Goal: Find specific page/section: Find specific page/section

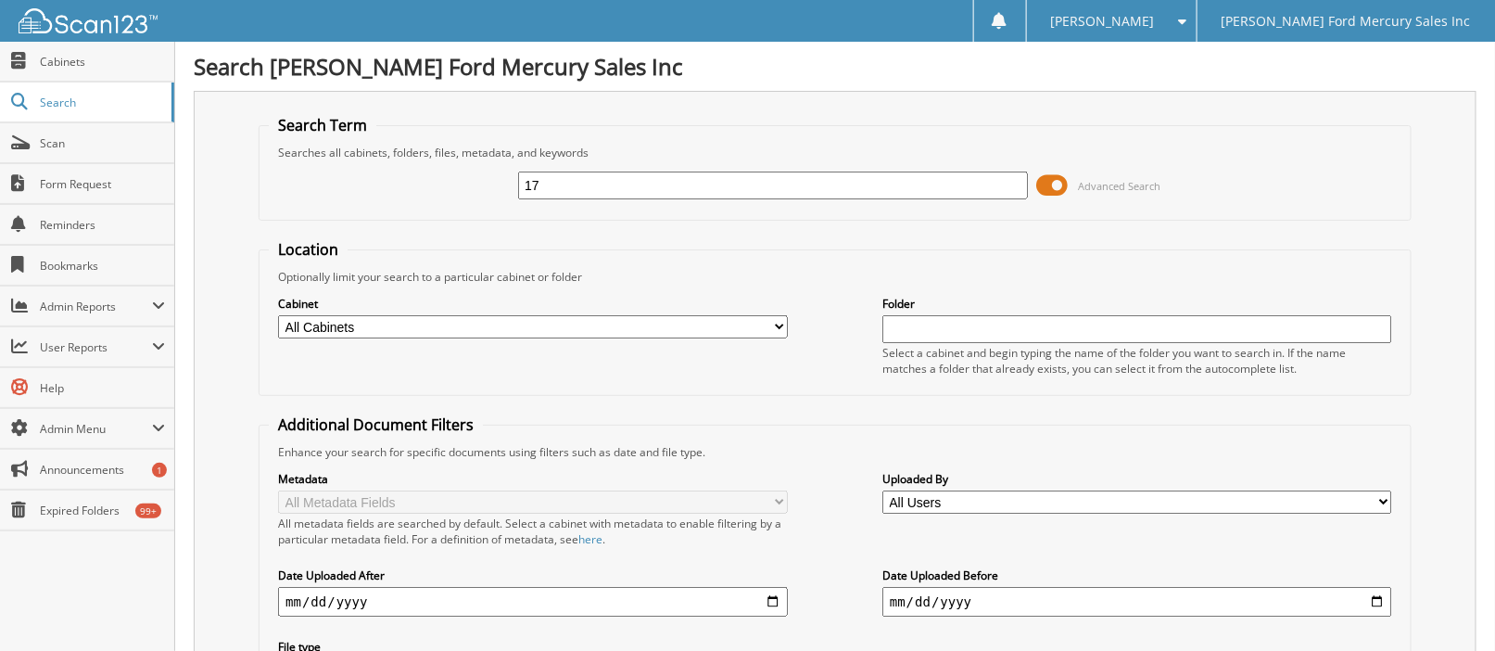
type input "1"
type input "d17010"
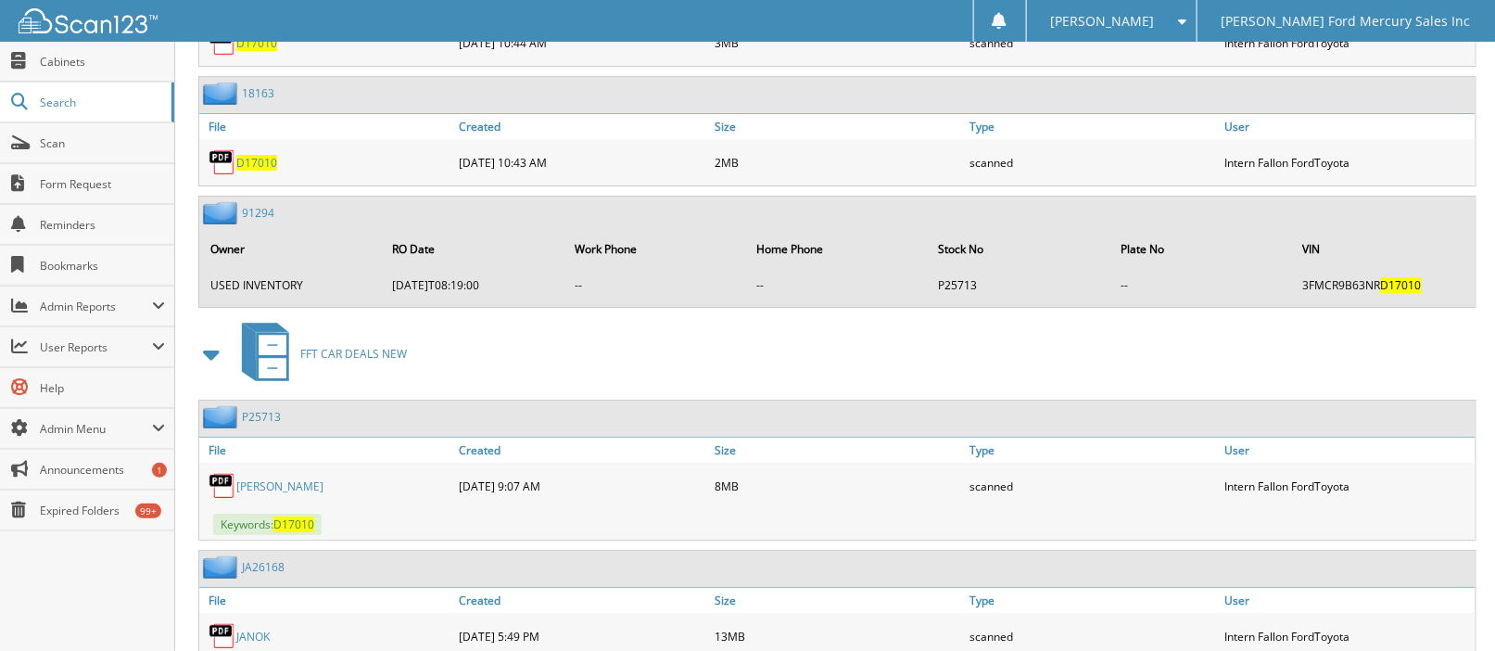
scroll to position [2585, 0]
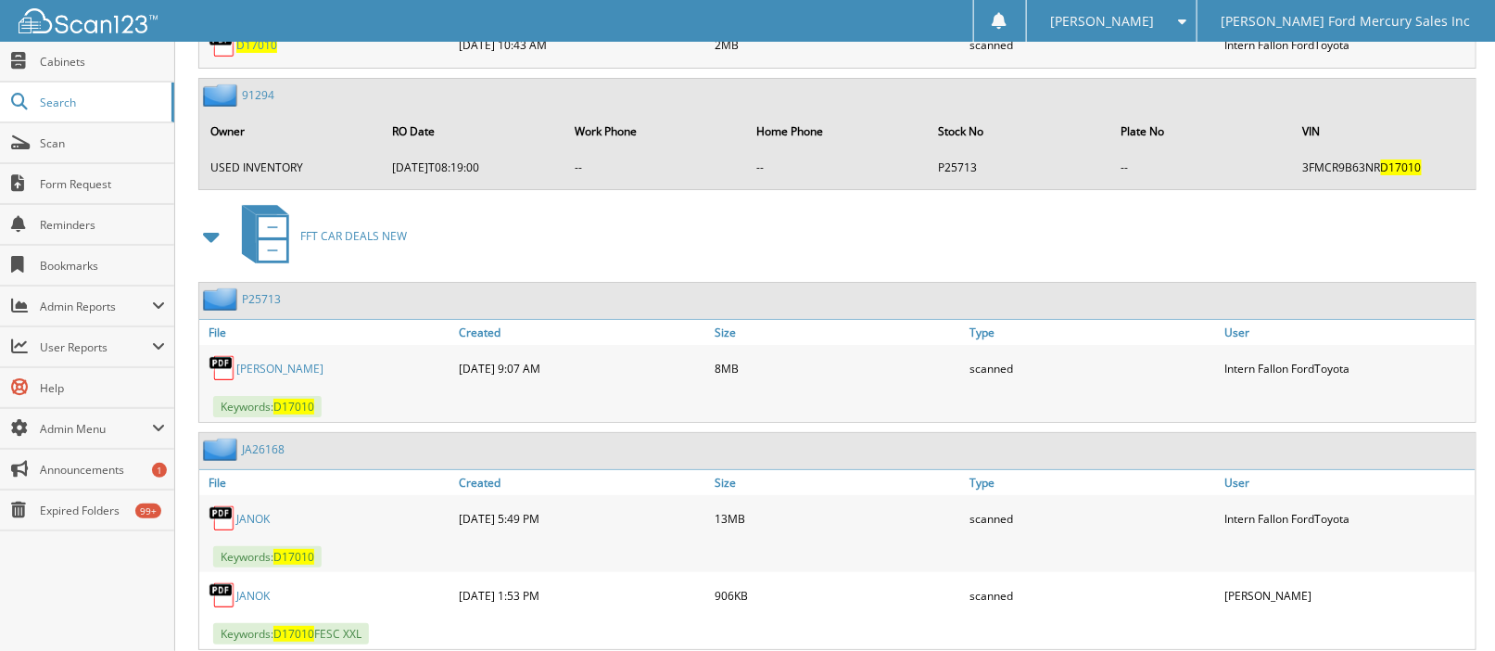
click at [262, 588] on link "JANOK" at bounding box center [252, 596] width 33 height 16
click at [256, 588] on link "JANOK" at bounding box center [252, 596] width 33 height 16
click at [248, 511] on link "JANOK" at bounding box center [252, 519] width 33 height 16
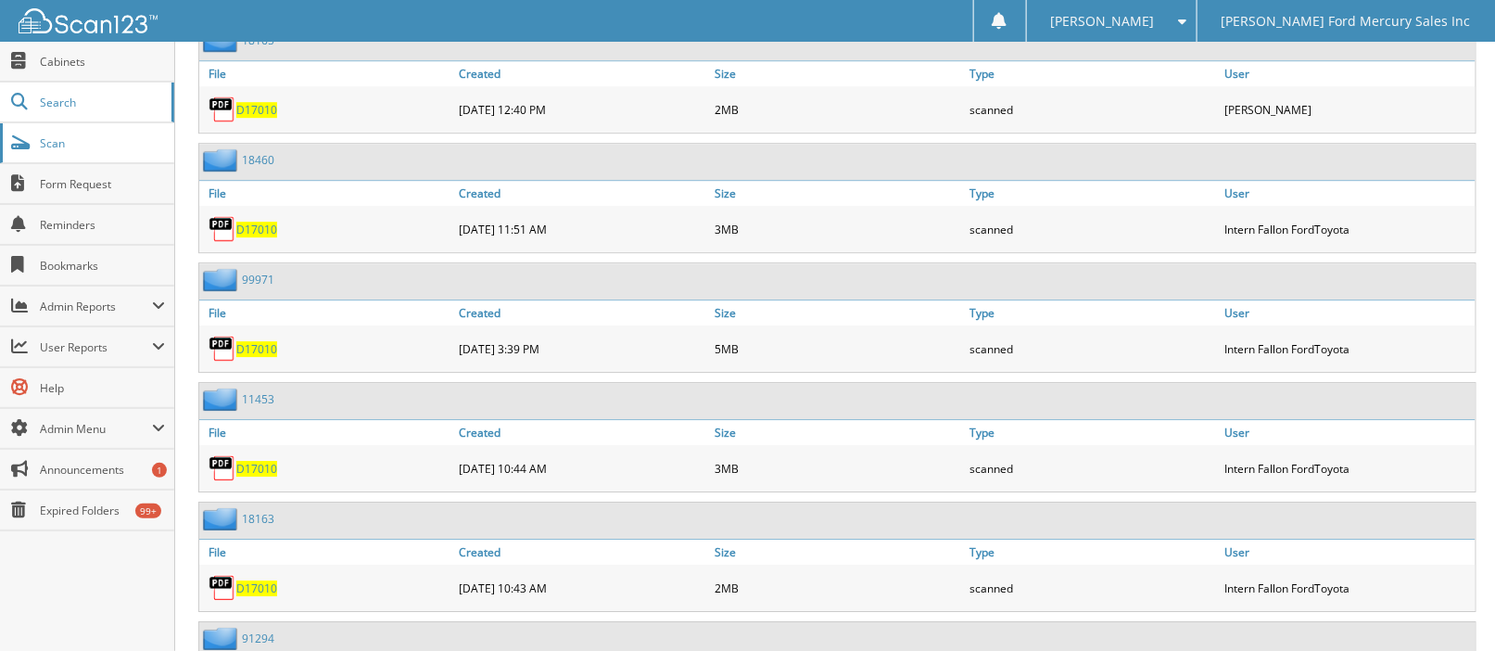
scroll to position [1750, 0]
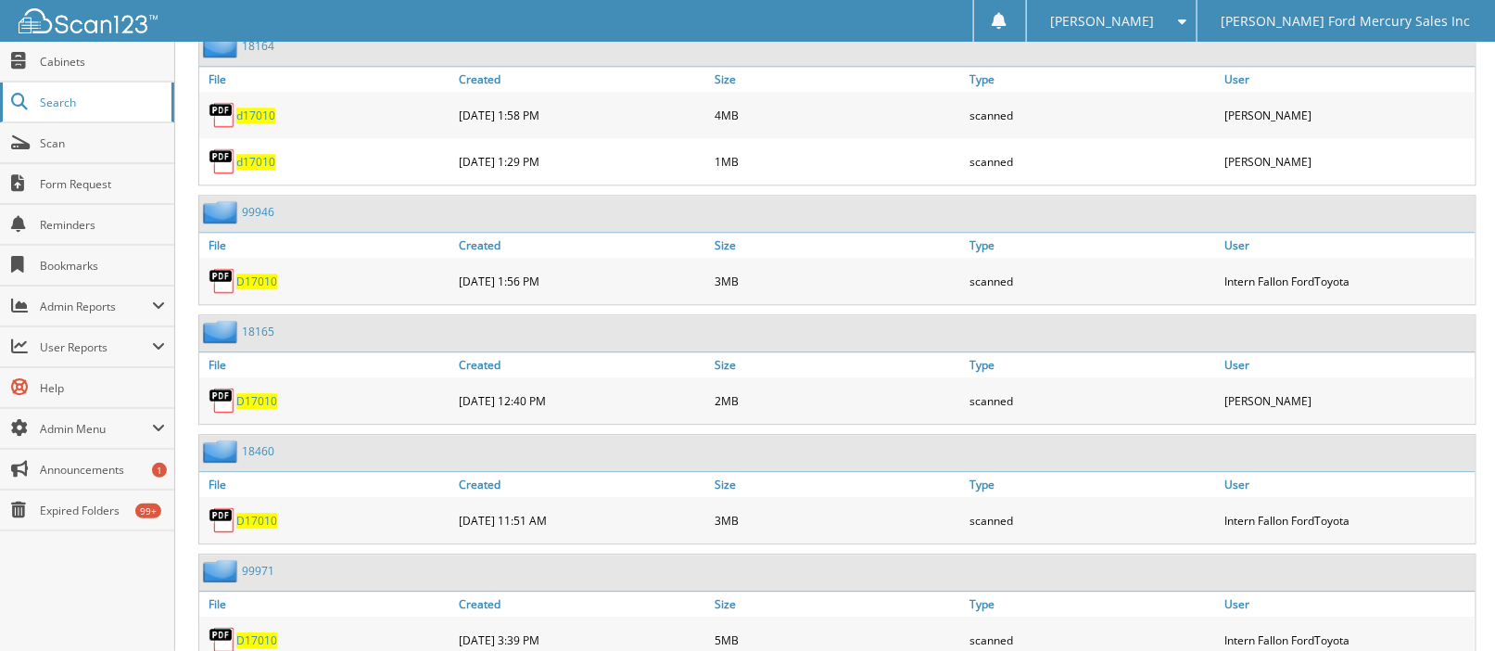
click at [75, 102] on span "Search" at bounding box center [101, 103] width 122 height 16
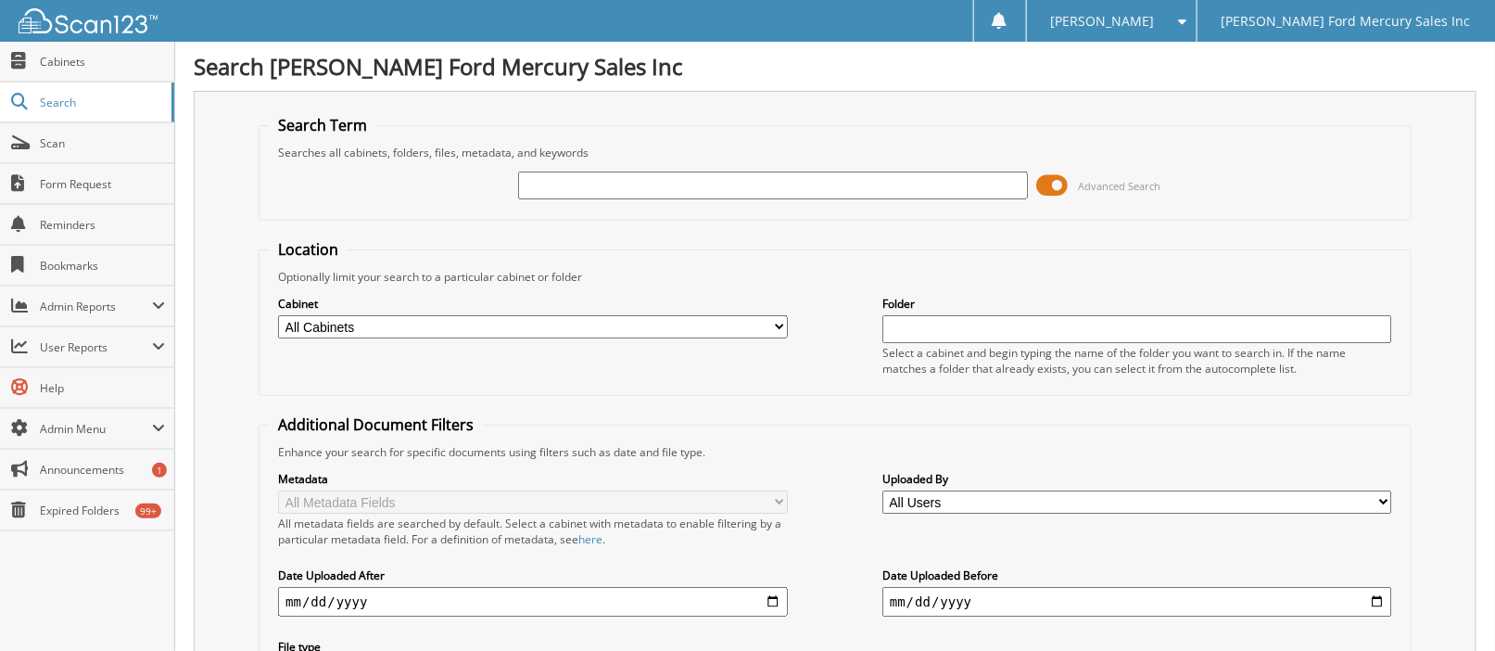
click at [649, 181] on input "text" at bounding box center [773, 185] width 510 height 28
type input "126079"
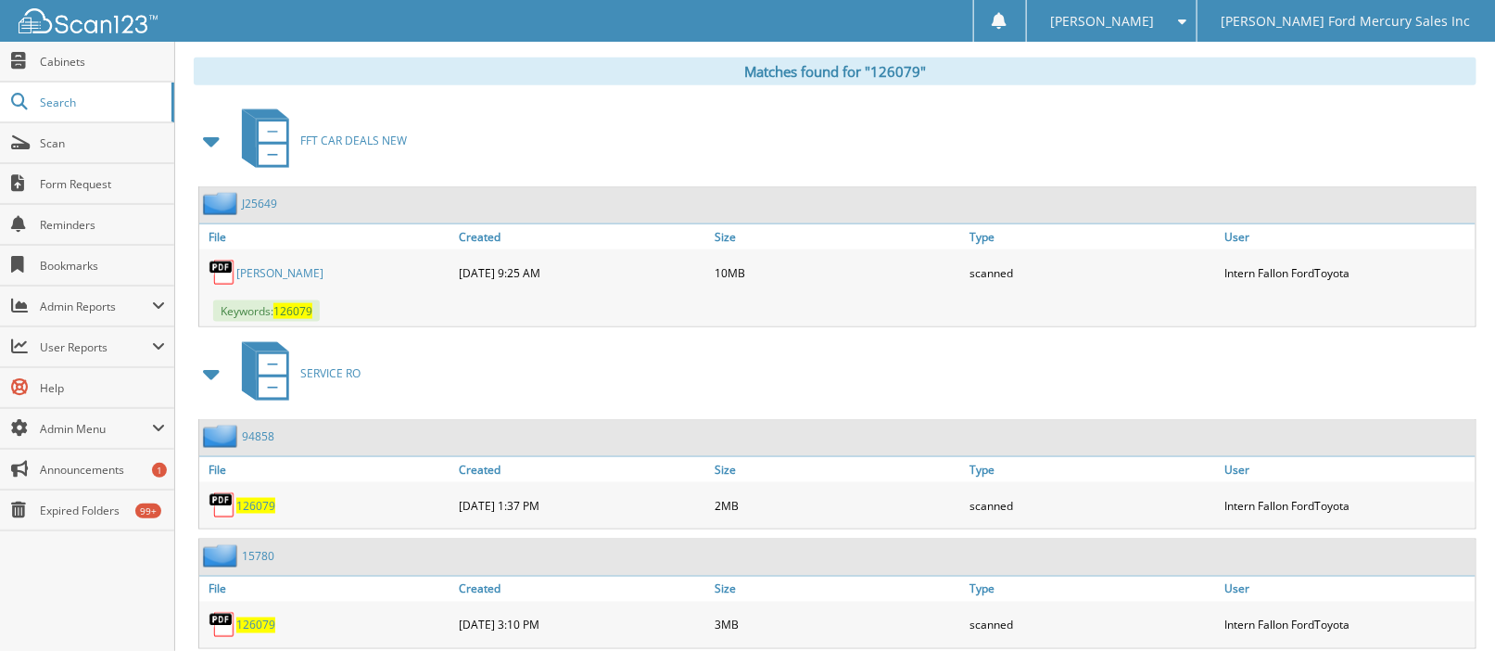
scroll to position [661, 0]
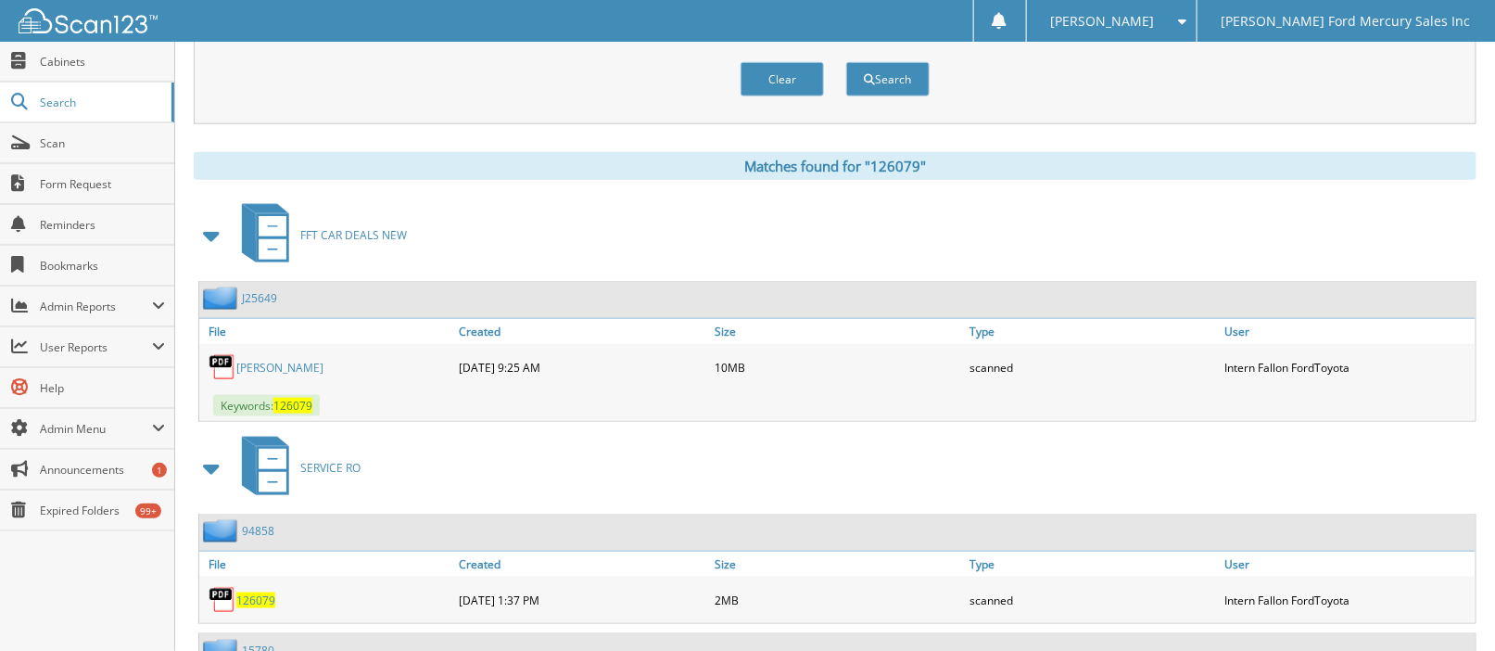
click at [270, 360] on link "[PERSON_NAME]" at bounding box center [279, 368] width 87 height 16
